Goal: Task Accomplishment & Management: Use online tool/utility

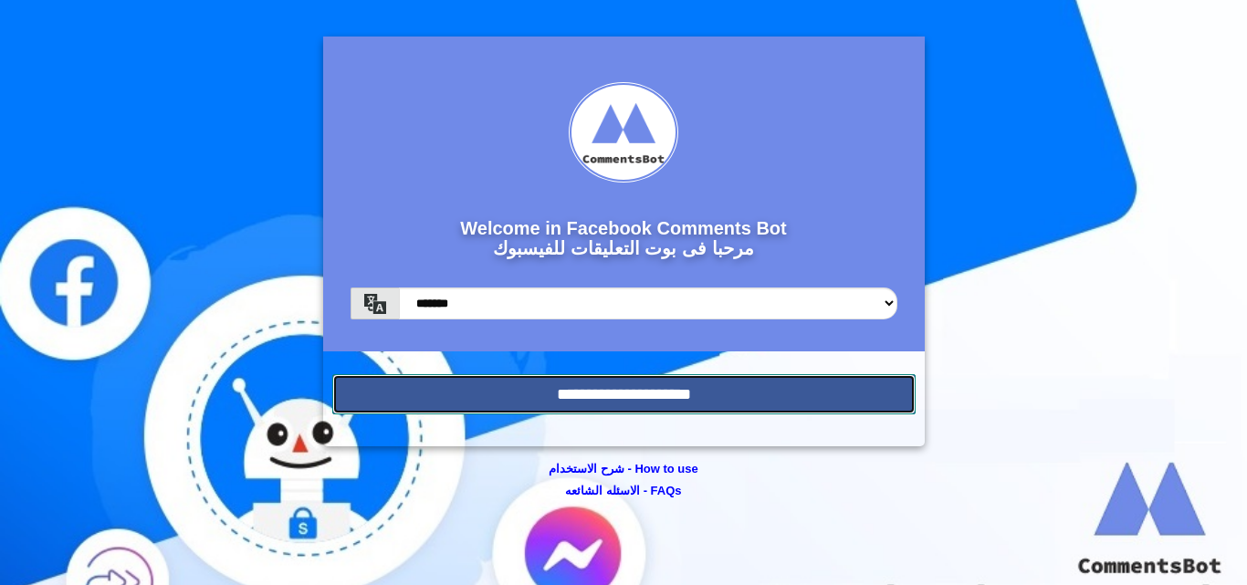
click at [698, 398] on input "**********" at bounding box center [623, 394] width 583 height 40
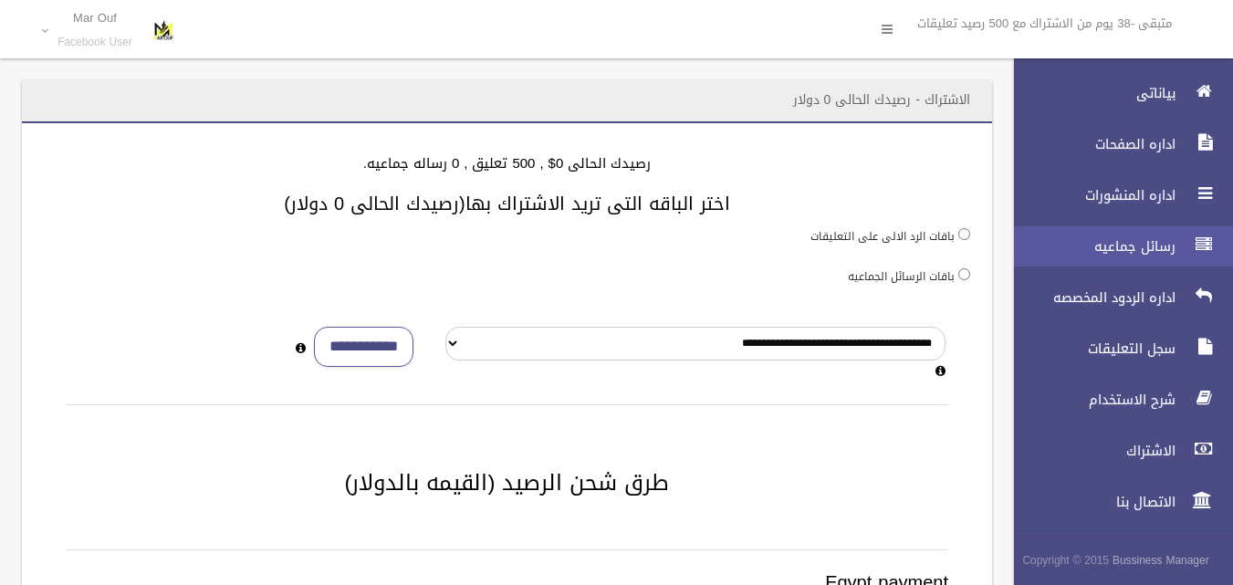
click at [1122, 246] on span "رسائل جماعيه" at bounding box center [1090, 246] width 183 height 18
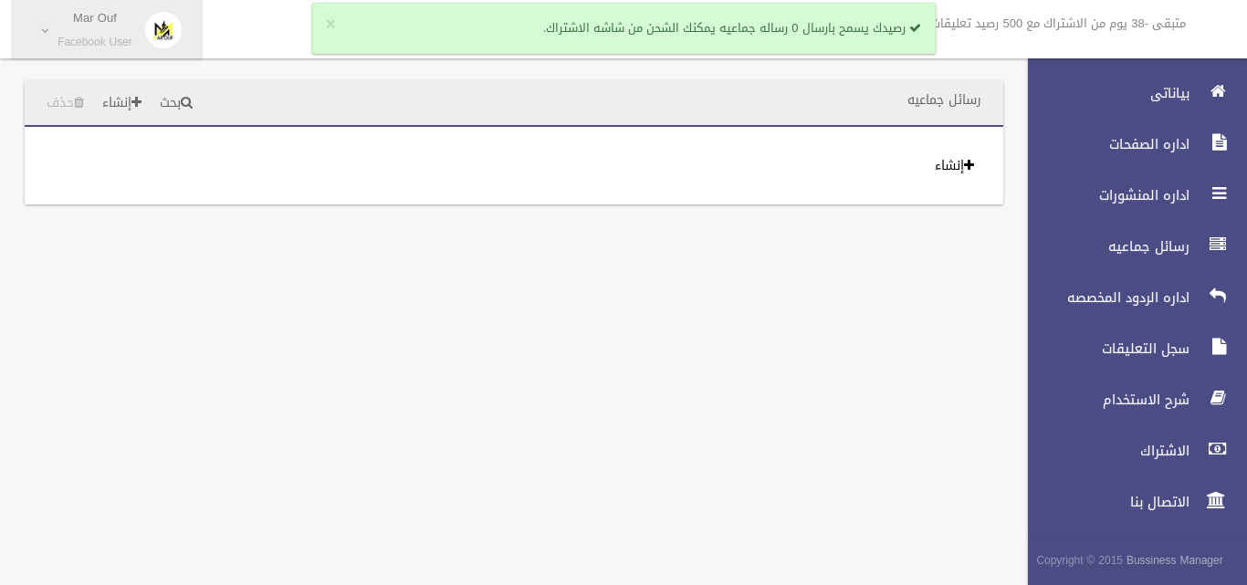
click at [118, 37] on small "Facebook User" at bounding box center [95, 43] width 75 height 14
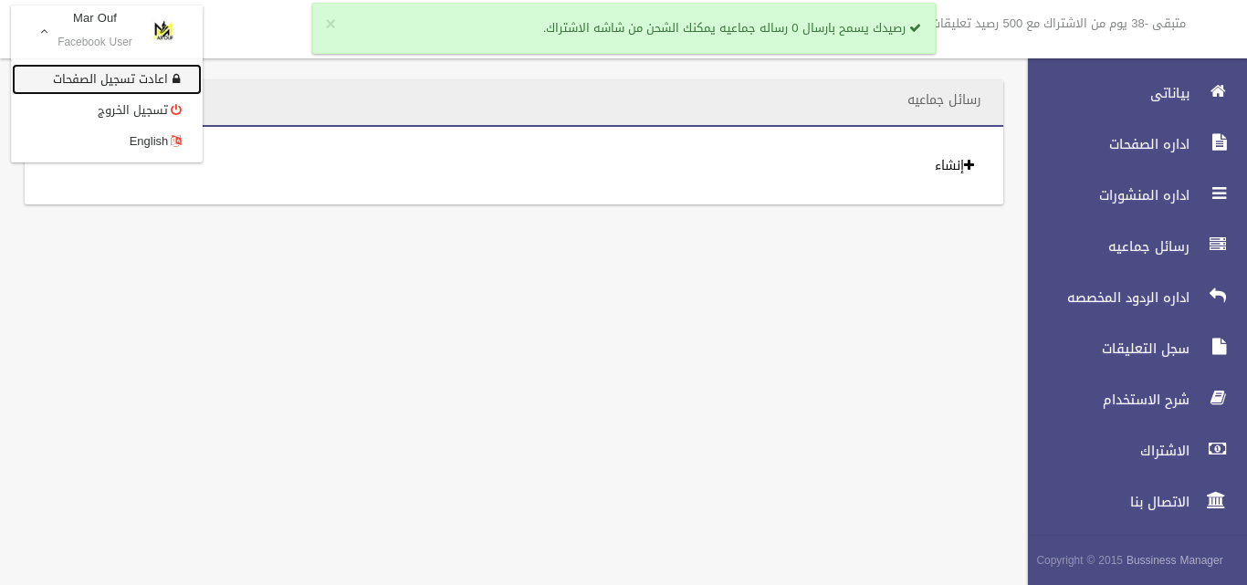
click at [154, 85] on link "اعادت تسجيل الصفحات" at bounding box center [107, 79] width 190 height 31
